Goal: Find specific page/section: Find specific page/section

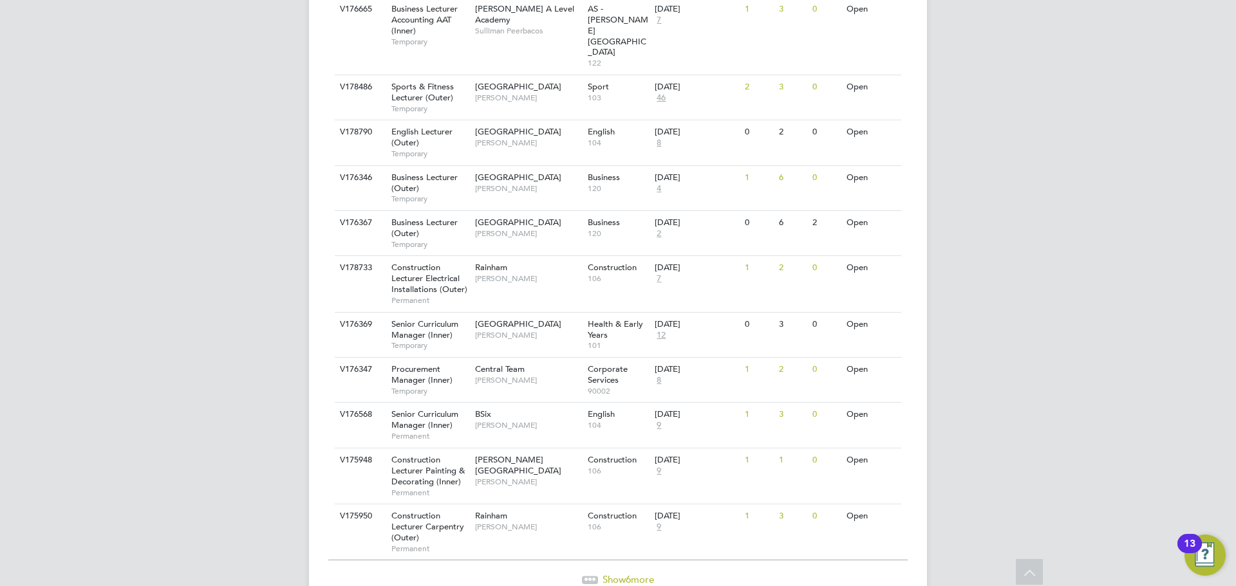
scroll to position [1358, 0]
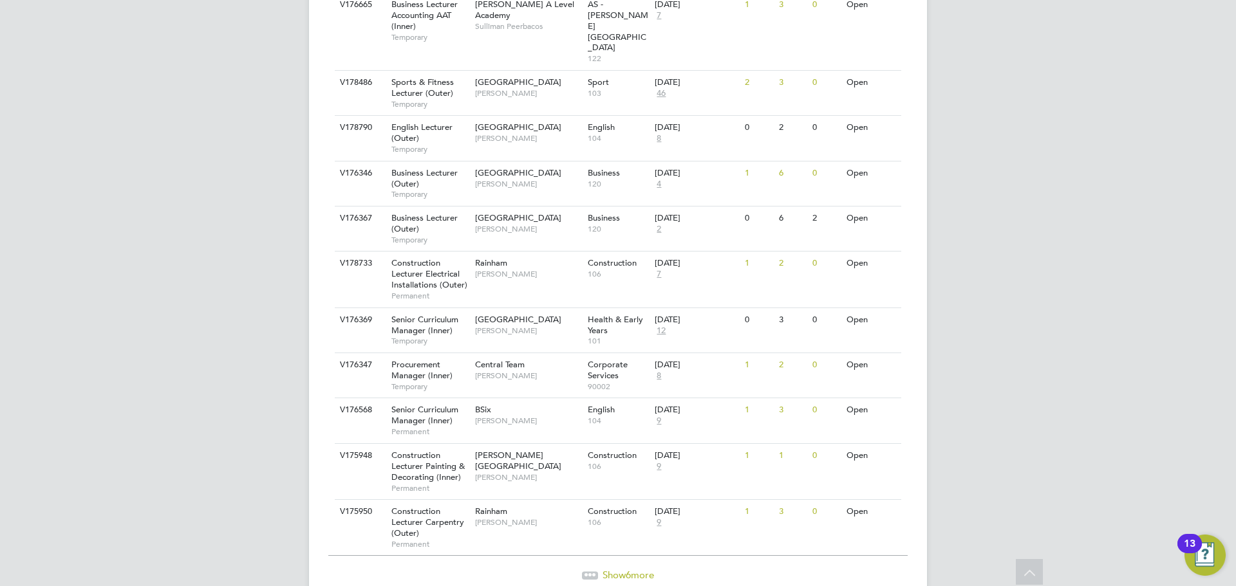
click at [611, 569] on span "Show 6 more" at bounding box center [627, 575] width 51 height 12
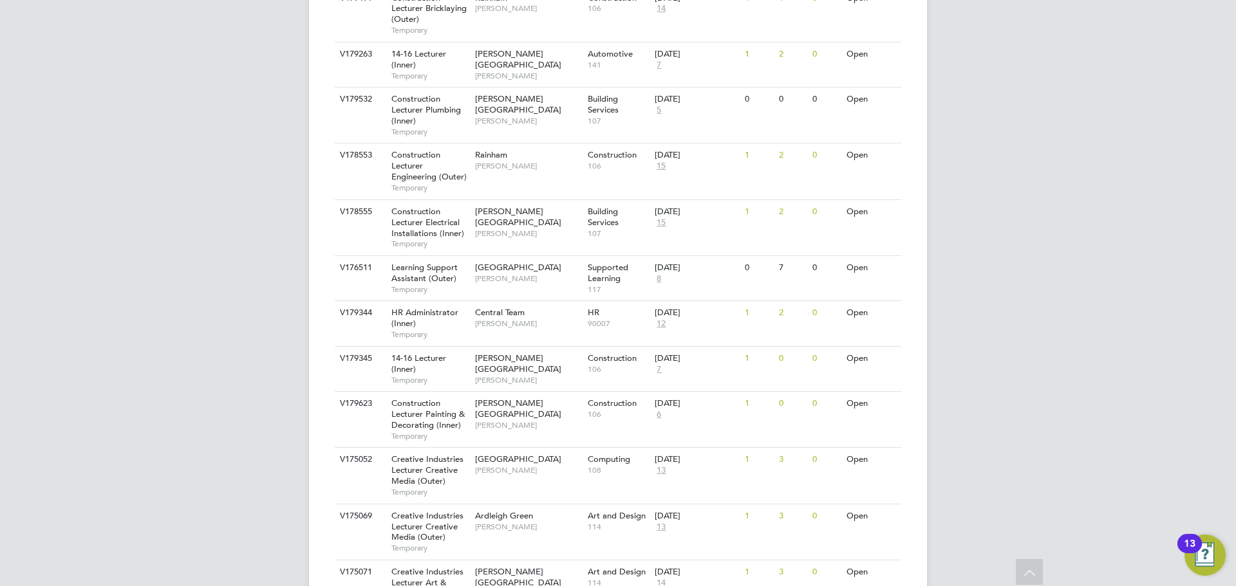
scroll to position [477, 0]
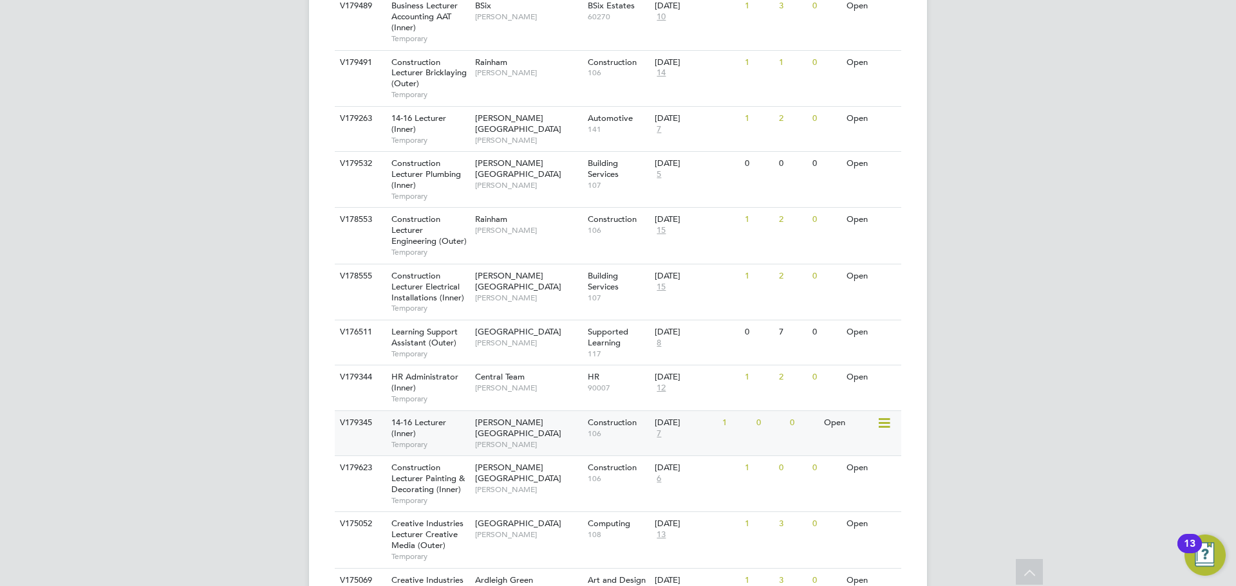
click at [548, 440] on span "[PERSON_NAME]" at bounding box center [528, 445] width 106 height 10
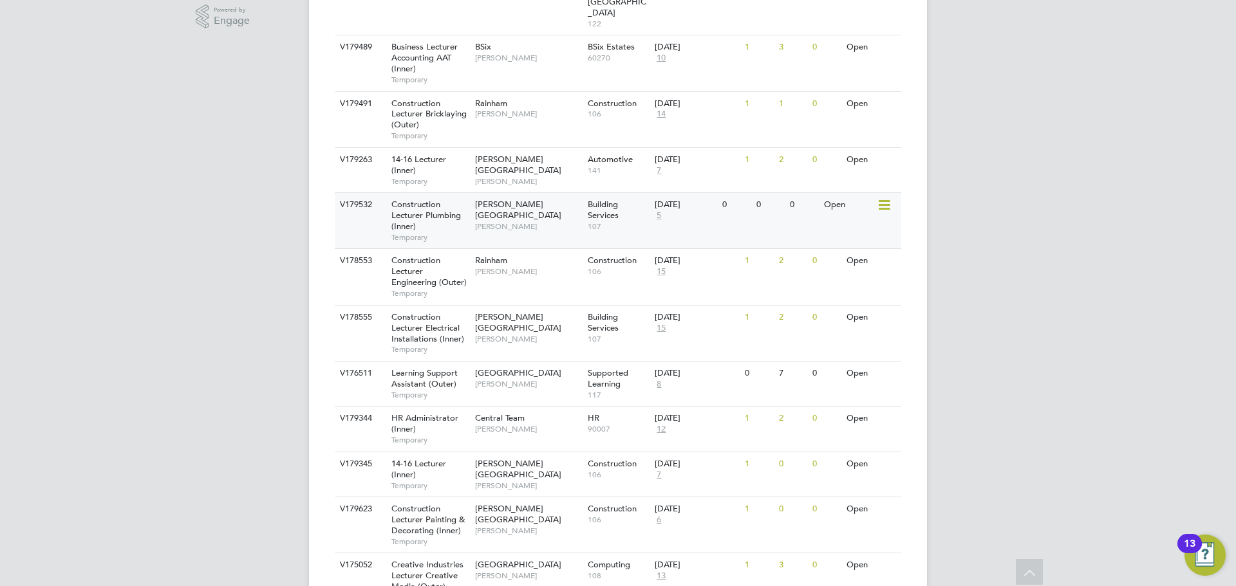
scroll to position [348, 0]
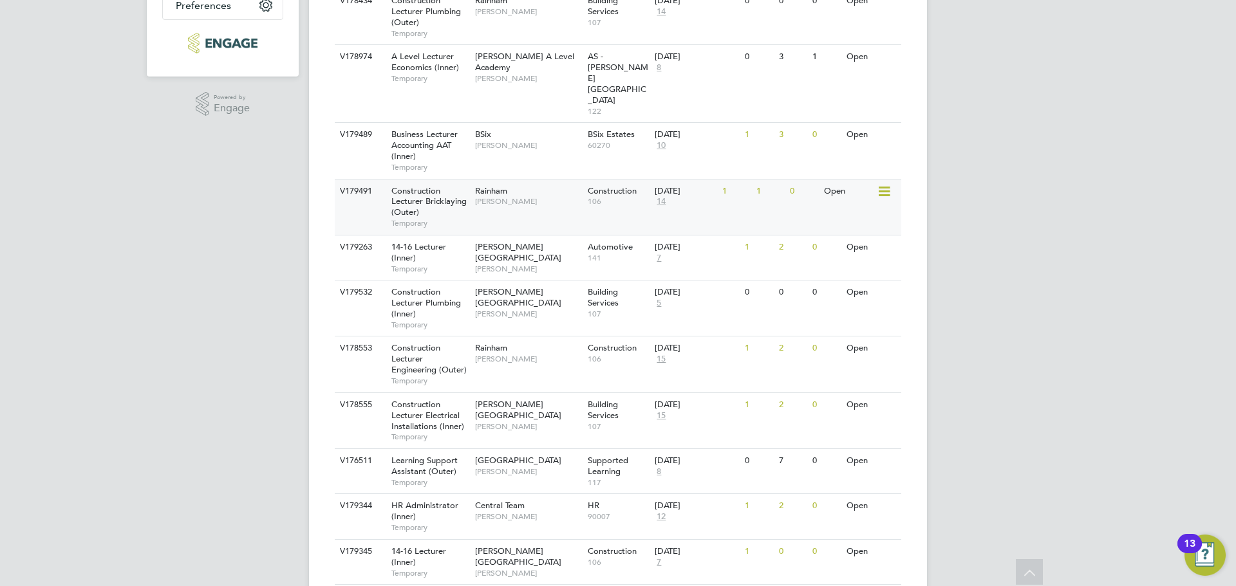
click at [557, 180] on div "Rainham [PERSON_NAME]" at bounding box center [528, 196] width 113 height 33
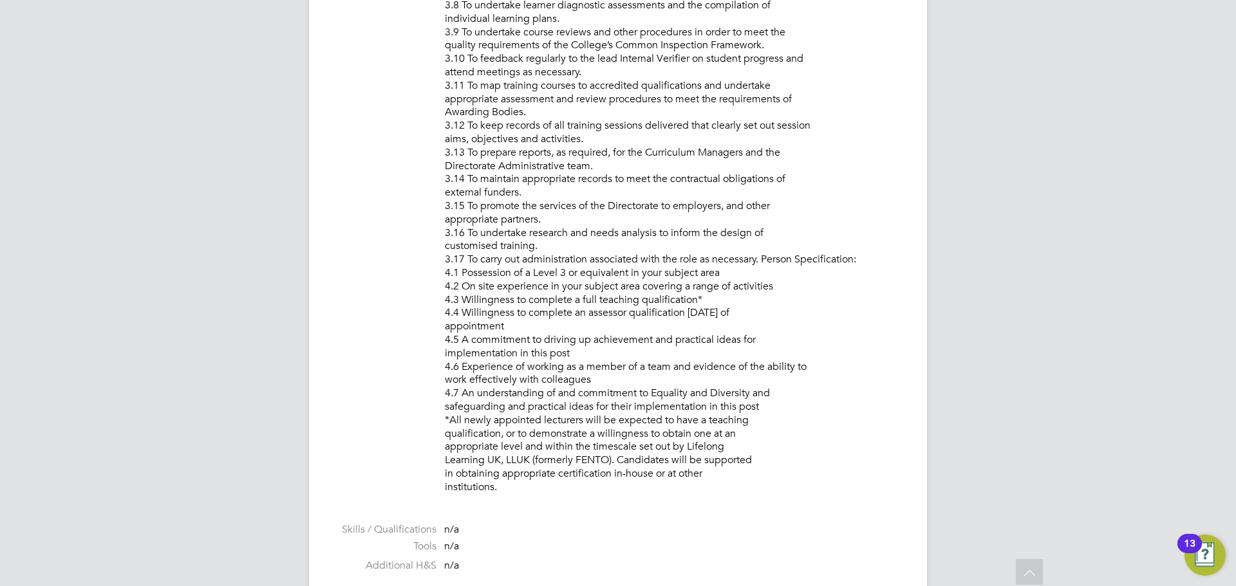
scroll to position [978, 0]
